Goal: Information Seeking & Learning: Learn about a topic

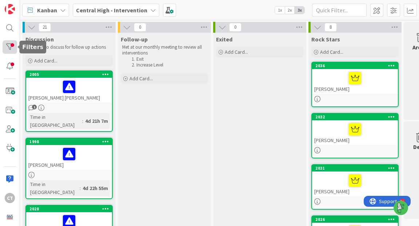
click at [10, 44] on div at bounding box center [10, 46] width 15 height 13
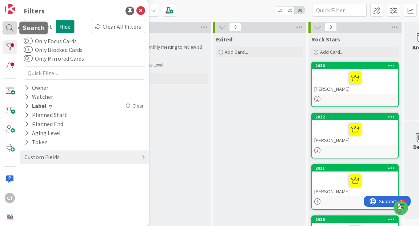
click at [10, 29] on div at bounding box center [10, 27] width 15 height 13
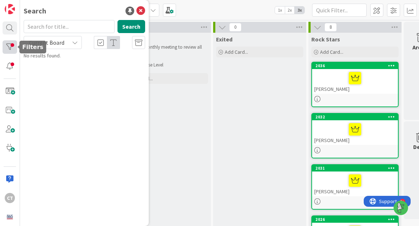
click at [10, 46] on div at bounding box center [10, 46] width 15 height 13
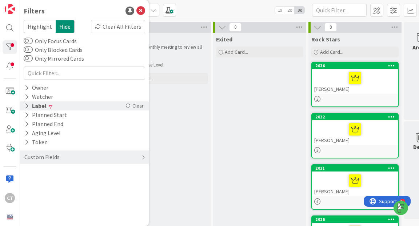
click at [36, 107] on div "Label" at bounding box center [36, 106] width 24 height 9
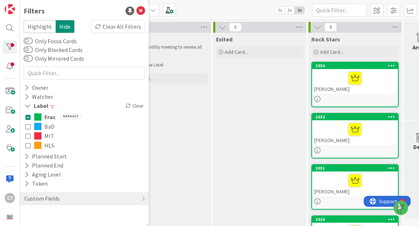
click at [28, 146] on icon at bounding box center [27, 145] width 5 height 5
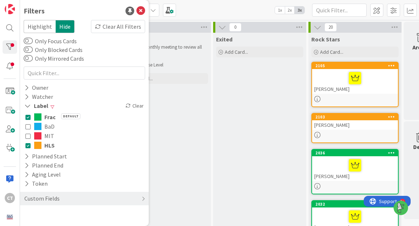
click at [29, 119] on icon at bounding box center [27, 117] width 5 height 5
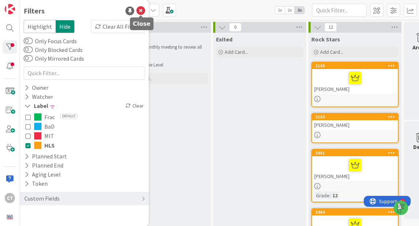
click at [138, 11] on icon at bounding box center [141, 11] width 9 height 9
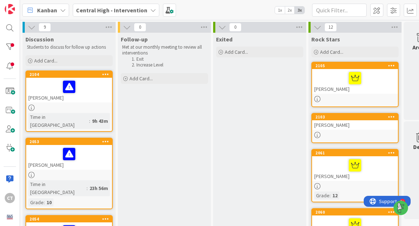
click at [370, 89] on div "[PERSON_NAME]" at bounding box center [355, 81] width 86 height 25
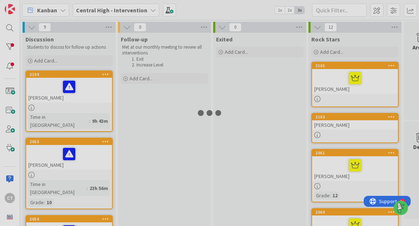
click at [370, 89] on div at bounding box center [209, 113] width 419 height 226
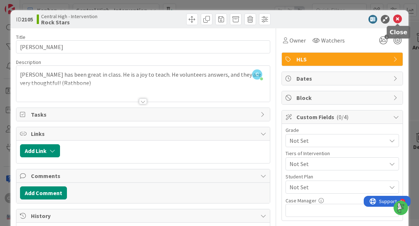
click at [397, 20] on icon at bounding box center [398, 19] width 9 height 9
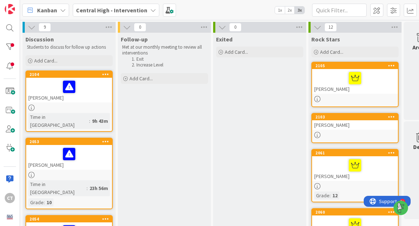
click at [88, 94] on div "[PERSON_NAME]" at bounding box center [69, 90] width 86 height 25
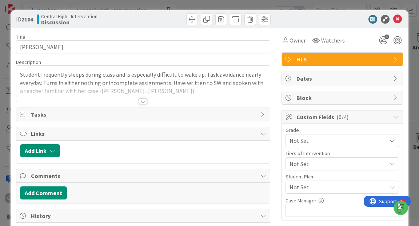
click at [144, 99] on div at bounding box center [143, 102] width 8 height 6
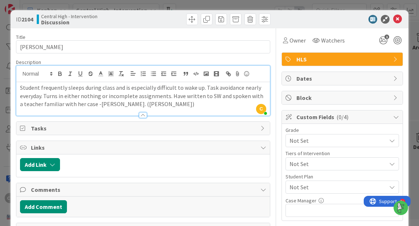
click at [150, 124] on span "Tasks" at bounding box center [144, 128] width 226 height 9
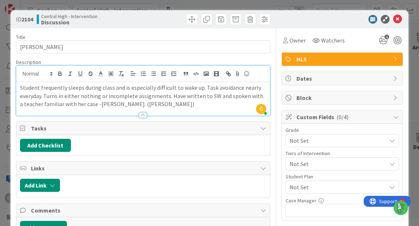
click at [159, 104] on p "Student frequently sleeps during class and is especially difficult to wake up. …" at bounding box center [143, 96] width 246 height 25
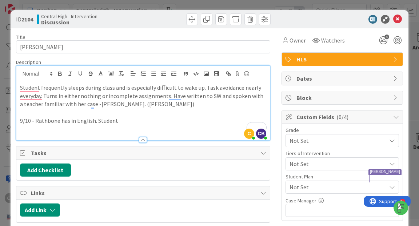
type input "([PERSON_NAME]) [PERSON_NAME]"
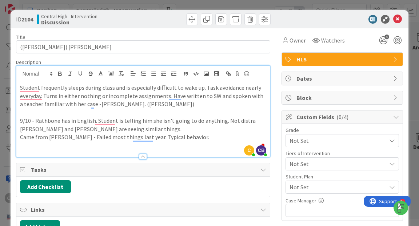
click at [183, 136] on p "Came from [PERSON_NAME] - Failed most things last year. Typical behavior." at bounding box center [143, 137] width 246 height 8
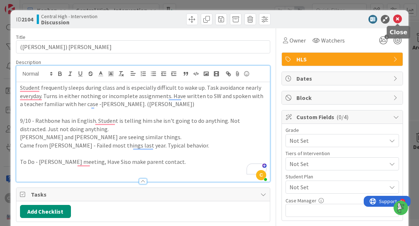
click at [398, 20] on icon at bounding box center [398, 19] width 9 height 9
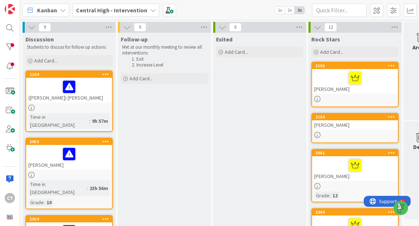
click at [85, 158] on div "[PERSON_NAME]" at bounding box center [69, 157] width 86 height 25
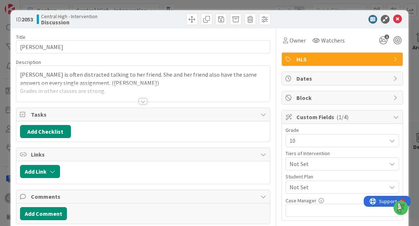
click at [141, 100] on div at bounding box center [143, 102] width 8 height 6
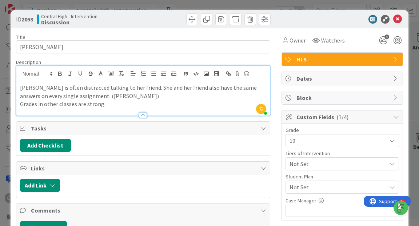
click at [109, 107] on p "Grades in other classes are strong." at bounding box center [143, 104] width 246 height 8
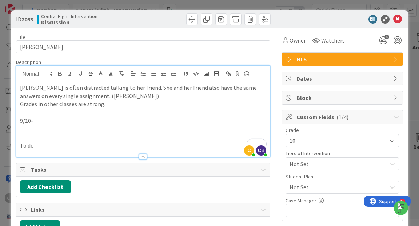
click at [44, 120] on p "9/10-" at bounding box center [143, 121] width 246 height 8
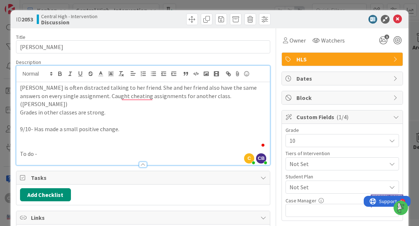
click at [43, 150] on p "To do -" at bounding box center [143, 154] width 246 height 8
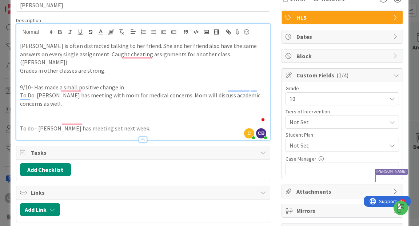
scroll to position [49, 0]
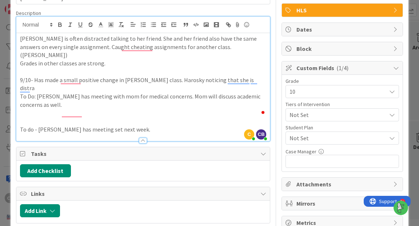
click at [63, 126] on p "To do - [PERSON_NAME] has meeting set next week." at bounding box center [143, 130] width 246 height 8
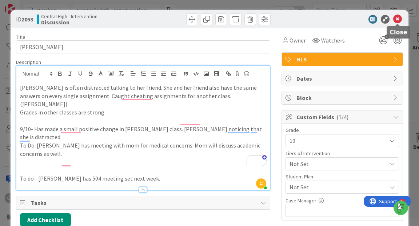
click at [399, 20] on icon at bounding box center [398, 19] width 9 height 9
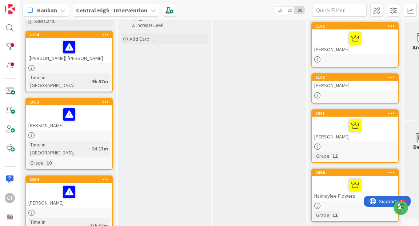
click at [92, 186] on div "[PERSON_NAME]" at bounding box center [69, 195] width 86 height 25
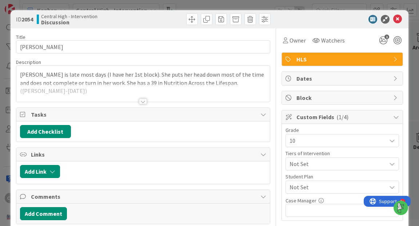
click at [142, 102] on div at bounding box center [143, 102] width 8 height 6
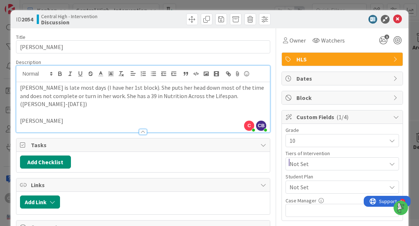
click at [19, 113] on div "[PERSON_NAME] is late most days (I have her 1st block). She puts her head down …" at bounding box center [143, 107] width 254 height 50
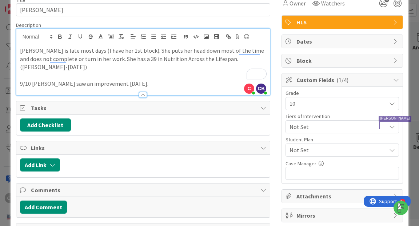
click at [26, 88] on div at bounding box center [143, 92] width 254 height 8
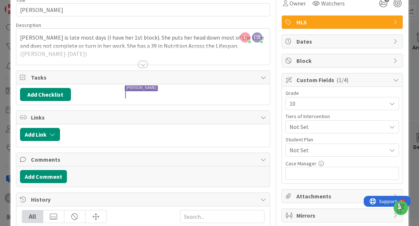
click at [143, 63] on div at bounding box center [143, 65] width 8 height 6
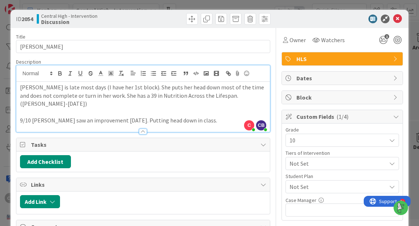
scroll to position [0, 0]
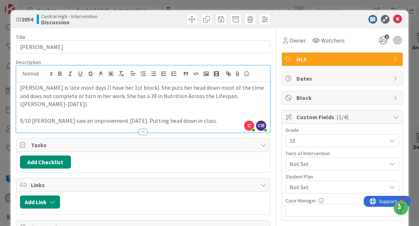
click at [403, 19] on div at bounding box center [339, 19] width 129 height 9
click at [397, 19] on icon at bounding box center [398, 19] width 9 height 9
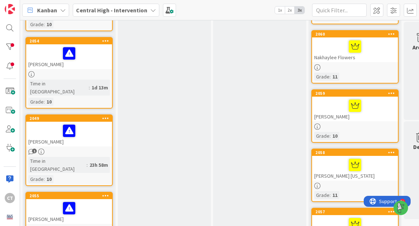
click at [99, 122] on div "[PERSON_NAME]" at bounding box center [69, 134] width 86 height 25
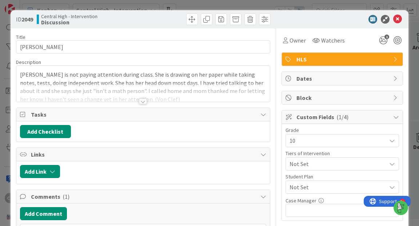
click at [141, 102] on div at bounding box center [143, 102] width 8 height 6
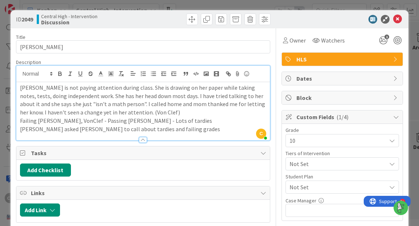
click at [167, 129] on p "[PERSON_NAME] asked [PERSON_NAME] to call about tardies and failing grades" at bounding box center [143, 129] width 246 height 8
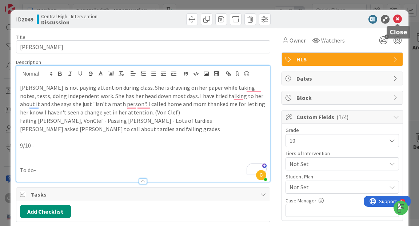
click at [400, 18] on icon at bounding box center [398, 19] width 9 height 9
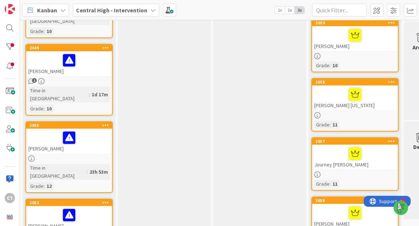
scroll to position [251, 0]
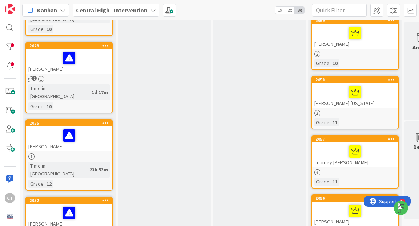
click at [94, 127] on div "[PERSON_NAME]" at bounding box center [69, 139] width 86 height 25
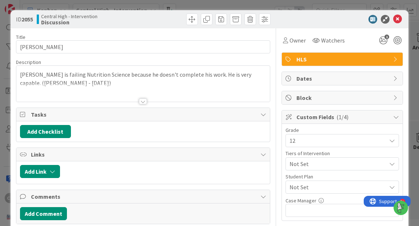
click at [144, 99] on div at bounding box center [143, 102] width 8 height 6
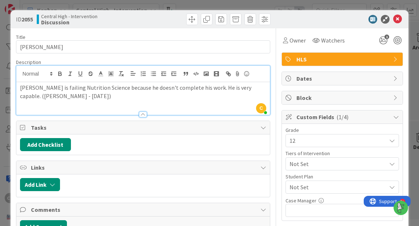
click at [45, 103] on div "[PERSON_NAME] is failing Nutrition Science because he doesn't complete his work…" at bounding box center [143, 98] width 254 height 33
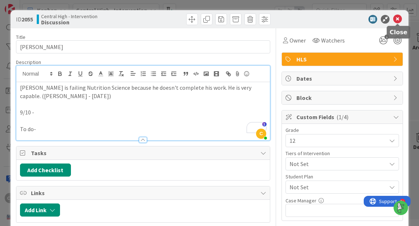
click at [401, 19] on icon at bounding box center [398, 19] width 9 height 9
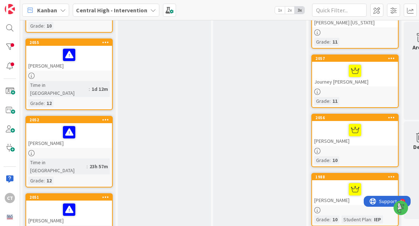
scroll to position [332, 0]
click at [95, 125] on div at bounding box center [69, 132] width 82 height 15
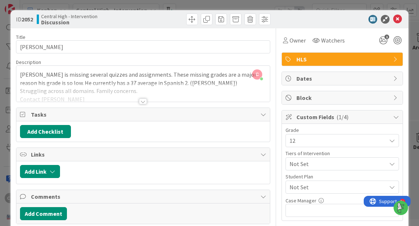
click at [146, 99] on div at bounding box center [143, 102] width 8 height 6
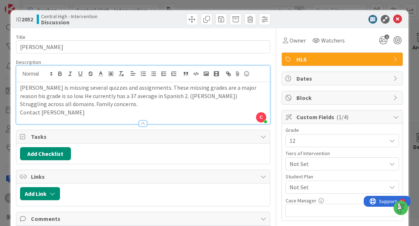
click at [144, 122] on div at bounding box center [143, 124] width 8 height 6
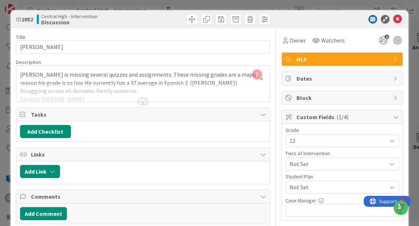
click at [143, 100] on div at bounding box center [143, 102] width 8 height 6
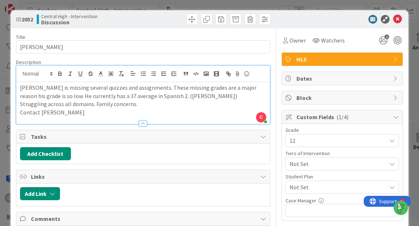
click at [73, 112] on p "Contact [PERSON_NAME]" at bounding box center [143, 112] width 246 height 8
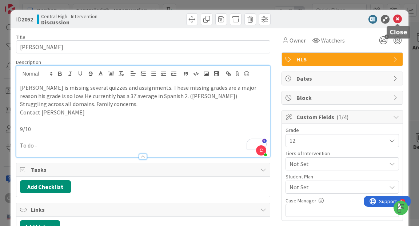
click at [399, 16] on icon at bounding box center [398, 19] width 9 height 9
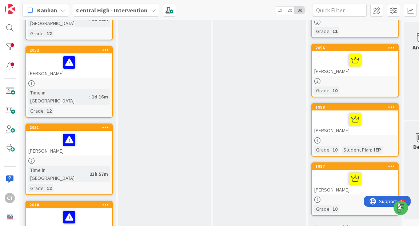
scroll to position [401, 0]
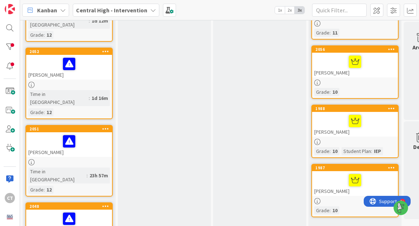
click at [88, 133] on div "[PERSON_NAME]" at bounding box center [69, 145] width 86 height 25
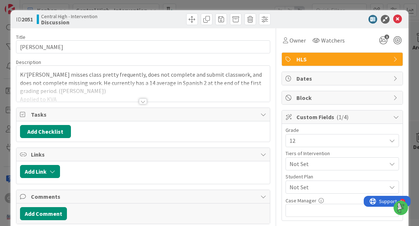
click at [142, 99] on div at bounding box center [143, 102] width 8 height 6
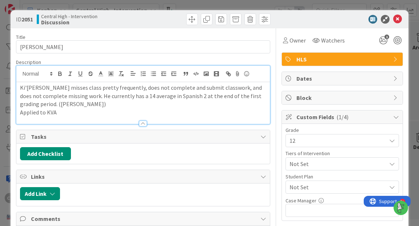
click at [57, 111] on p "Applied to KVA" at bounding box center [143, 112] width 246 height 8
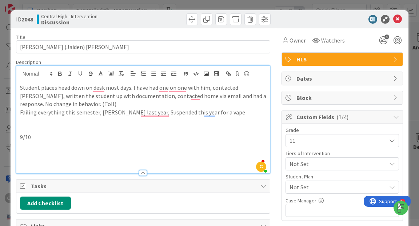
scroll to position [453, 0]
click at [400, 19] on icon at bounding box center [398, 19] width 9 height 9
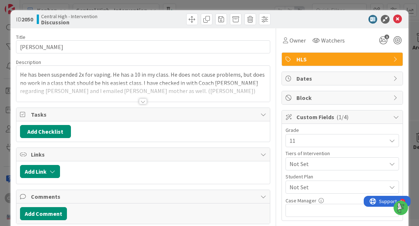
click at [144, 99] on div at bounding box center [143, 102] width 8 height 6
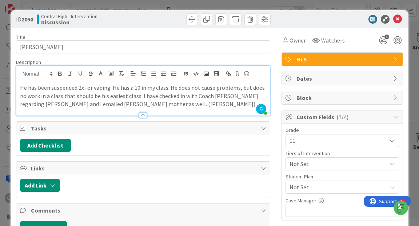
click at [165, 103] on p "He has been suspended 2x for vaping. He has a 10 in my class. He does not cause…" at bounding box center [143, 96] width 246 height 25
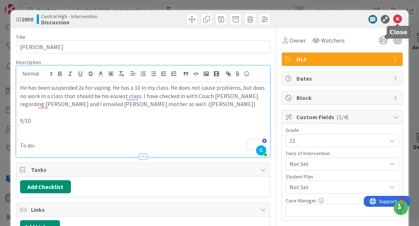
click at [399, 17] on icon at bounding box center [398, 19] width 9 height 9
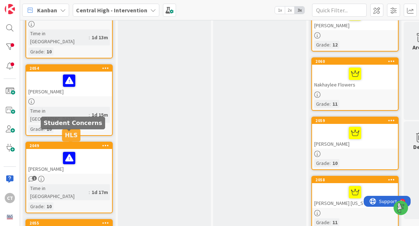
scroll to position [182, 0]
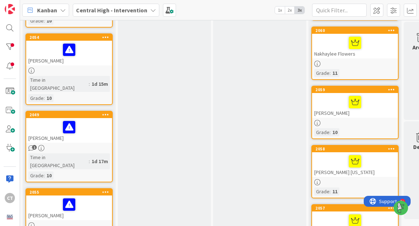
click at [90, 68] on div at bounding box center [69, 71] width 86 height 6
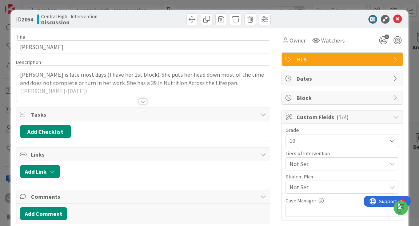
click at [145, 100] on div at bounding box center [143, 102] width 8 height 6
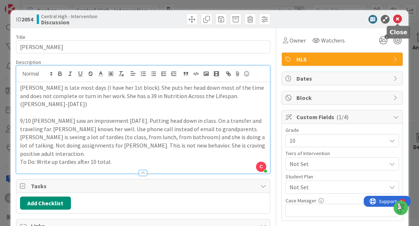
click at [398, 17] on icon at bounding box center [398, 19] width 9 height 9
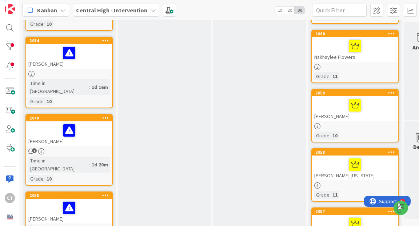
scroll to position [162, 0]
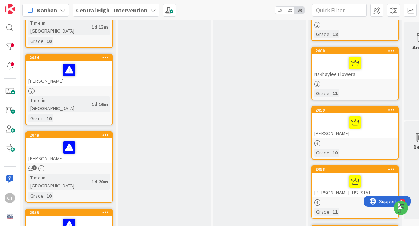
click at [90, 140] on div at bounding box center [69, 147] width 82 height 15
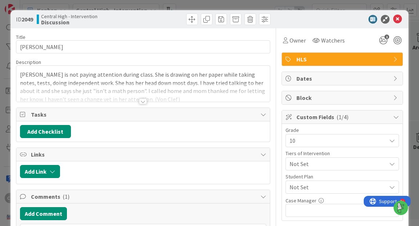
click at [145, 100] on div at bounding box center [143, 102] width 8 height 6
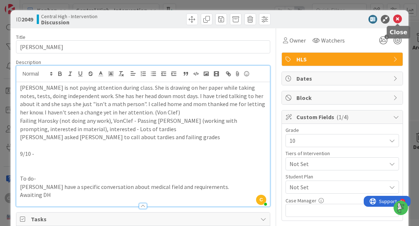
click at [399, 20] on icon at bounding box center [398, 19] width 9 height 9
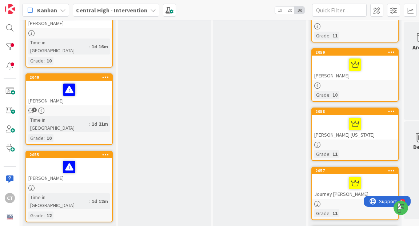
click at [56, 185] on div at bounding box center [69, 188] width 86 height 6
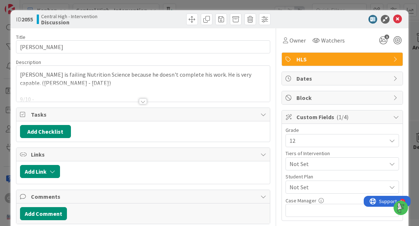
click at [145, 99] on div at bounding box center [143, 102] width 8 height 6
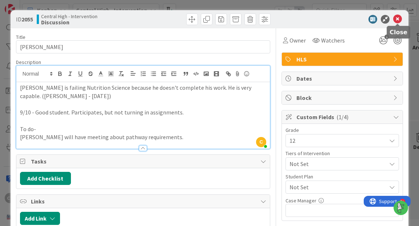
click at [396, 17] on icon at bounding box center [398, 19] width 9 height 9
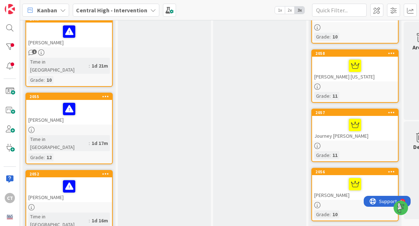
scroll to position [316, 0]
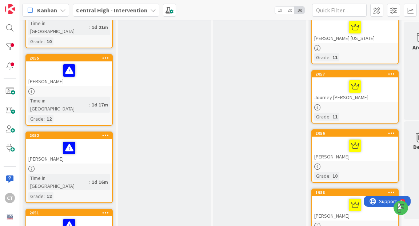
click at [87, 139] on div "[PERSON_NAME]" at bounding box center [69, 151] width 86 height 25
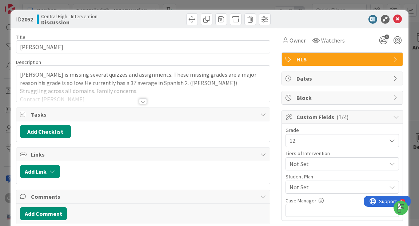
click at [145, 100] on div at bounding box center [143, 102] width 8 height 6
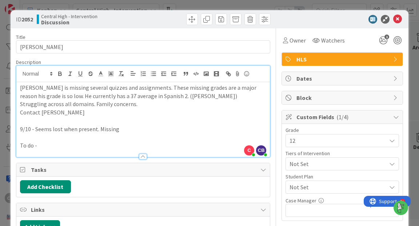
click at [54, 145] on p "To do -" at bounding box center [143, 146] width 246 height 8
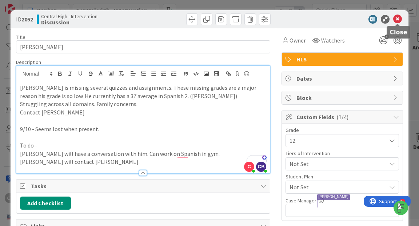
click at [398, 21] on icon at bounding box center [398, 19] width 9 height 9
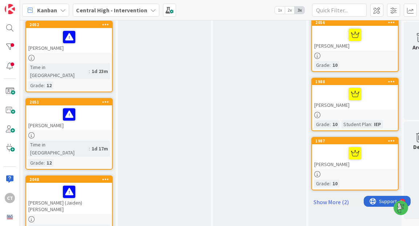
scroll to position [448, 0]
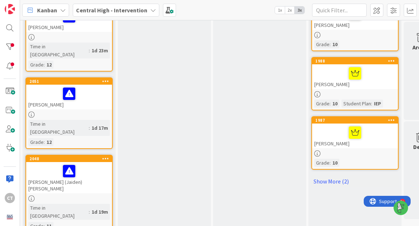
click at [94, 120] on div "Time in Column : 1d 17m Grade : 12" at bounding box center [69, 133] width 82 height 26
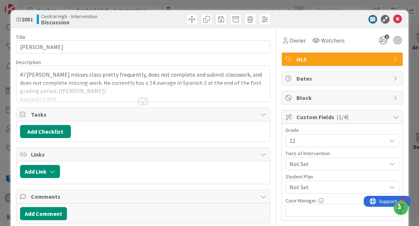
click at [143, 99] on div at bounding box center [143, 102] width 8 height 6
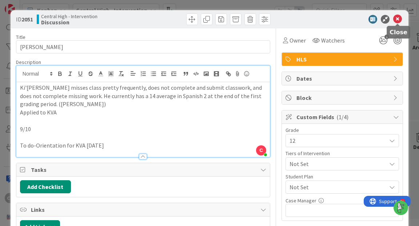
click at [400, 19] on icon at bounding box center [398, 19] width 9 height 9
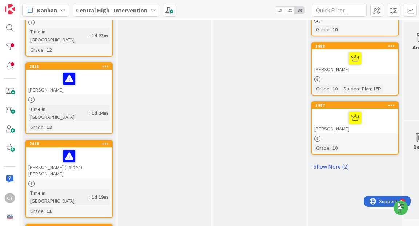
click at [88, 181] on div at bounding box center [69, 184] width 86 height 6
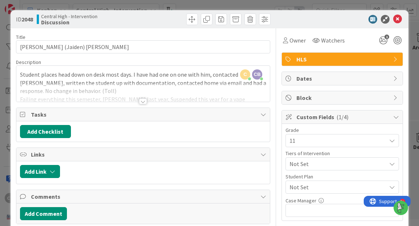
click at [145, 99] on div at bounding box center [143, 102] width 8 height 6
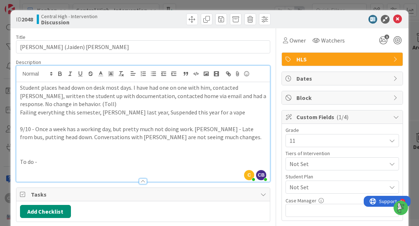
click at [61, 163] on p "To do -" at bounding box center [143, 162] width 246 height 8
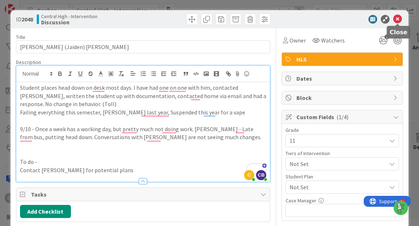
click at [399, 18] on icon at bounding box center [398, 19] width 9 height 9
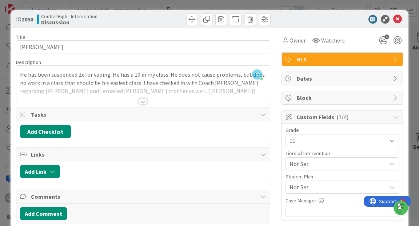
click at [146, 99] on div at bounding box center [143, 102] width 8 height 6
